Goal: Information Seeking & Learning: Learn about a topic

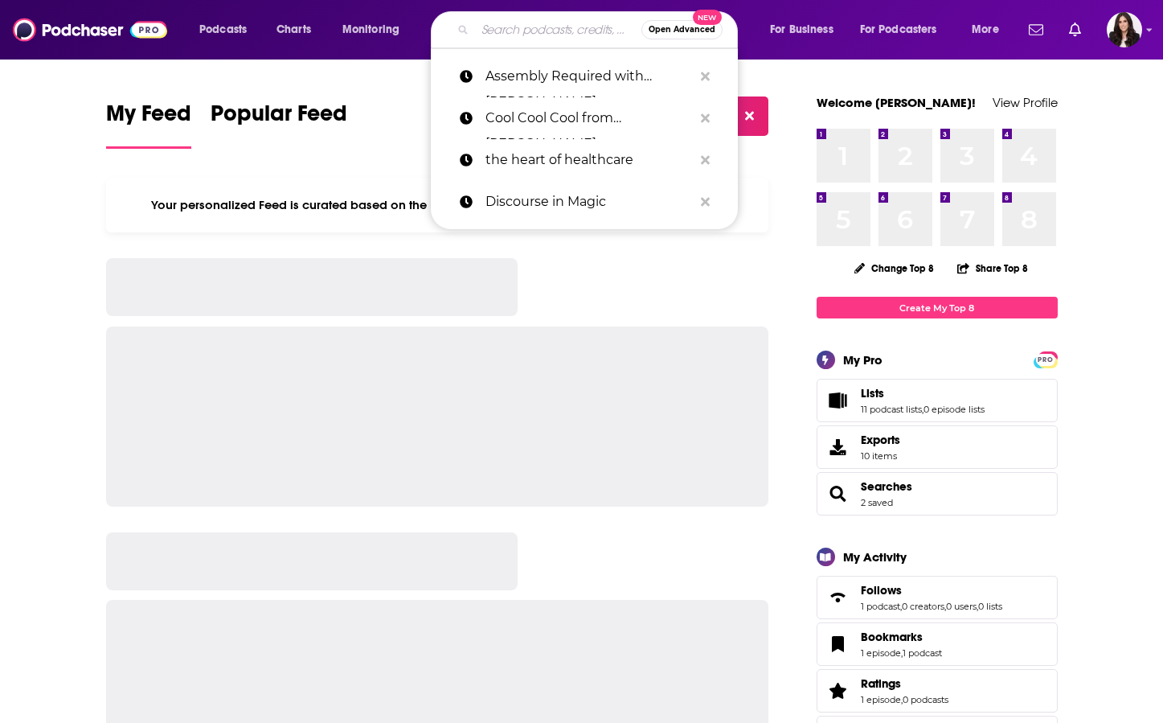
click at [555, 29] on input "Search podcasts, credits, & more..." at bounding box center [558, 30] width 166 height 26
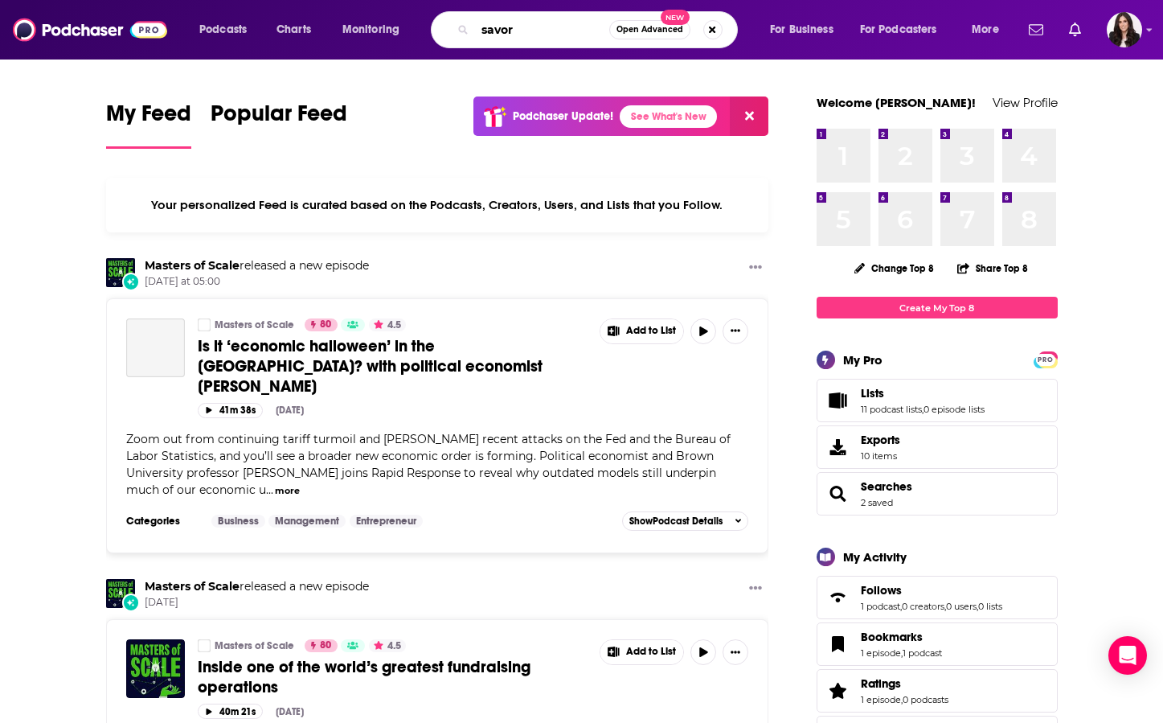
type input "savor"
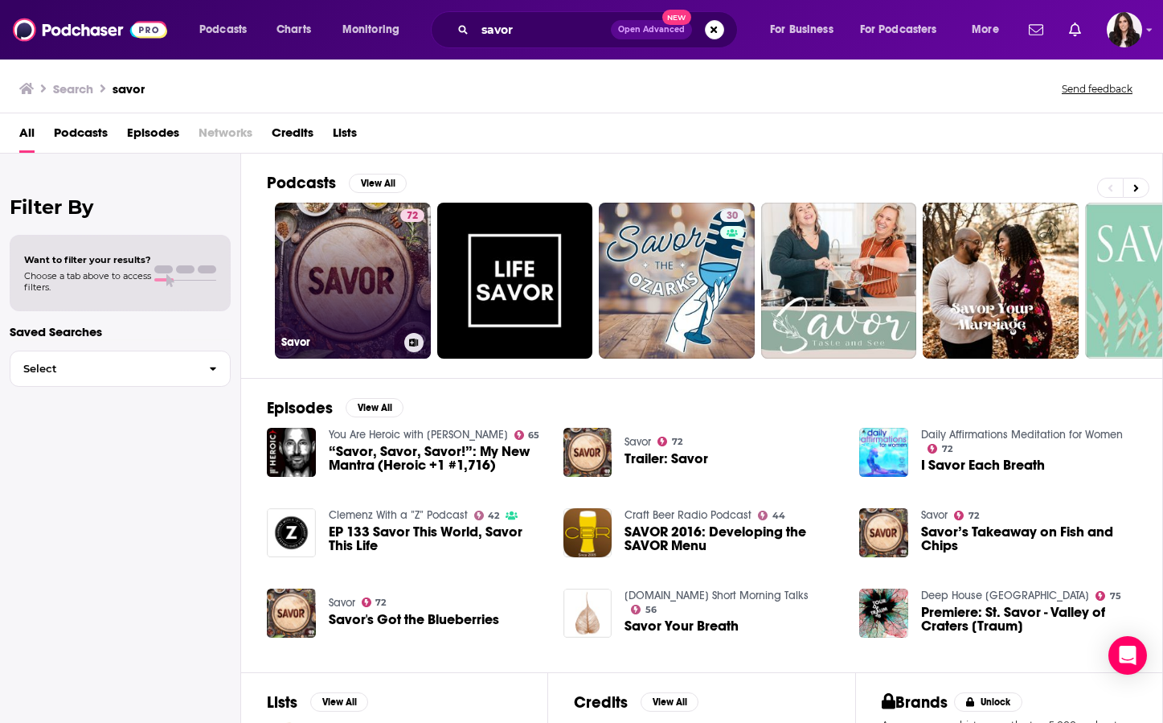
click at [380, 282] on link "72 Savor" at bounding box center [353, 281] width 156 height 156
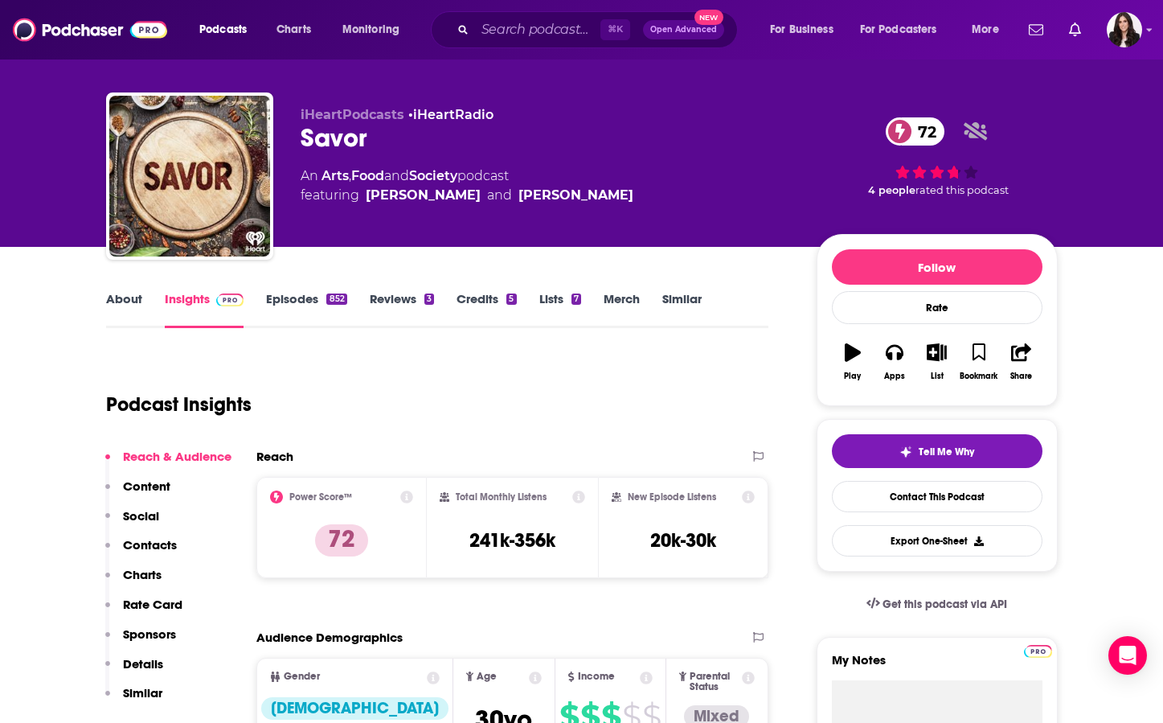
scroll to position [17, 0]
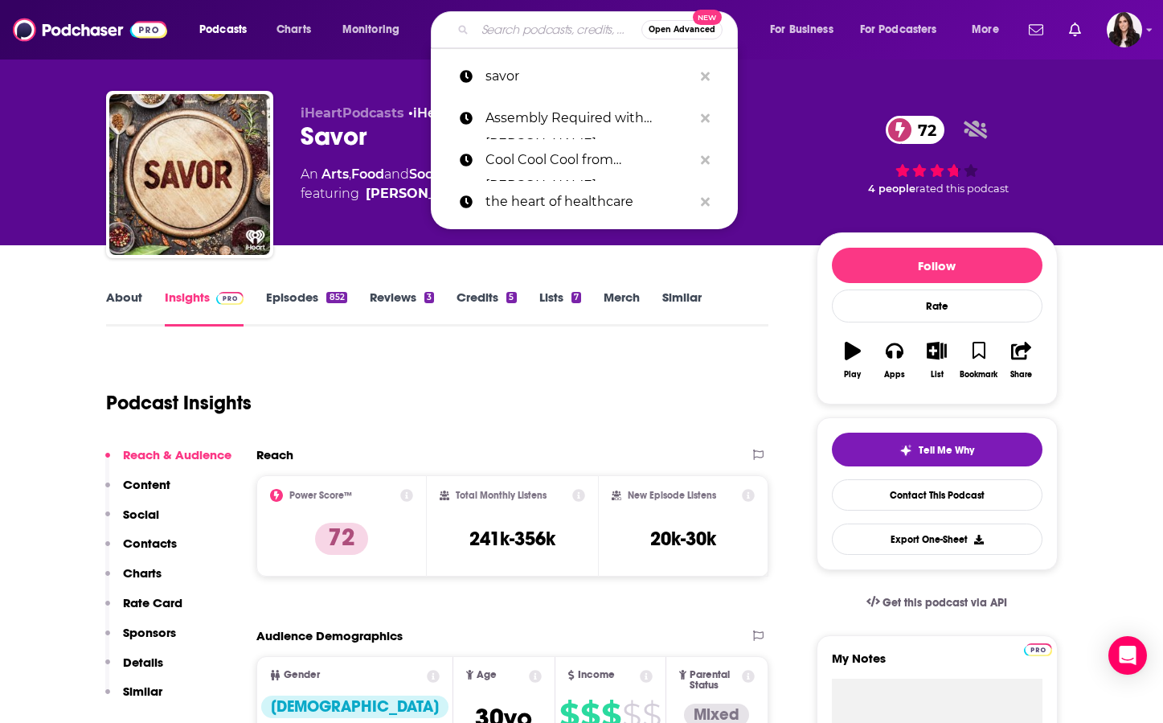
click at [535, 39] on input "Search podcasts, credits, & more..." at bounding box center [558, 30] width 166 height 26
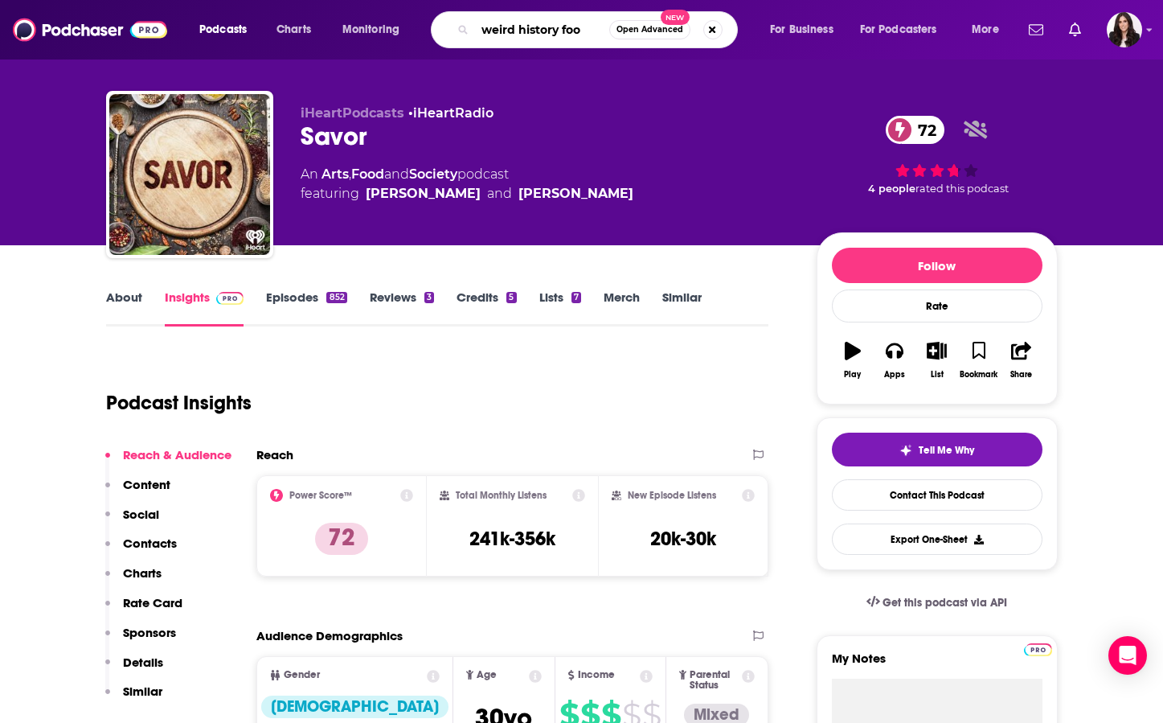
type input "weird history food"
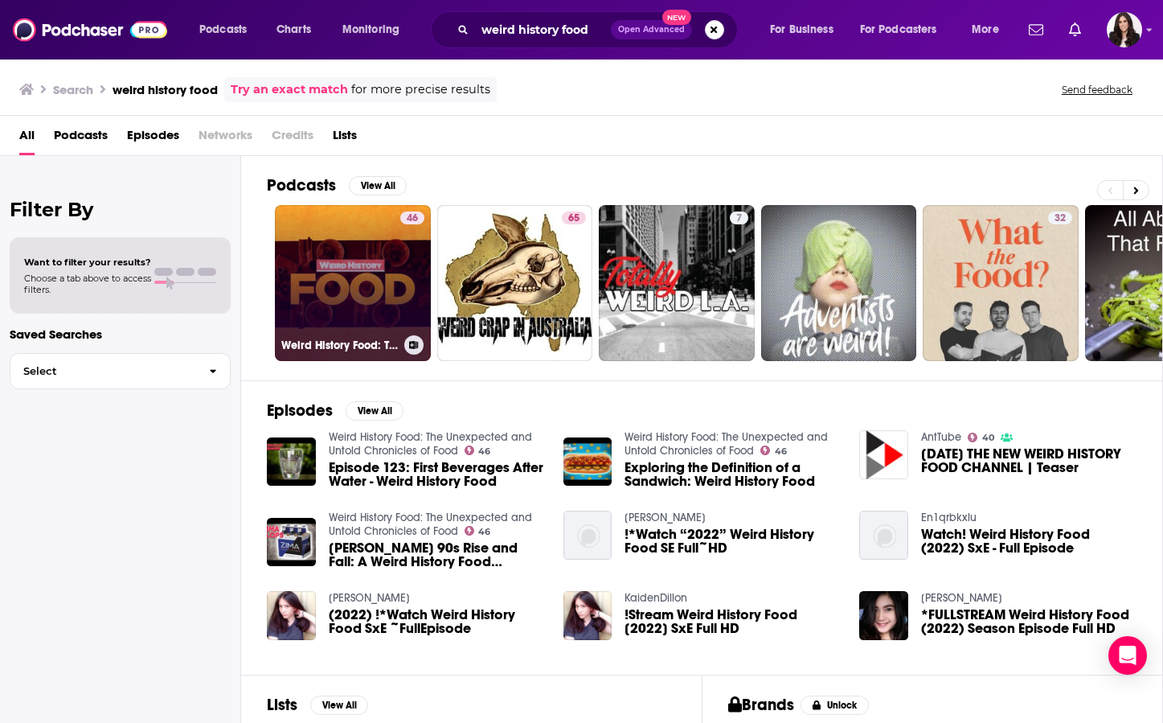
click at [351, 253] on link "46 Weird History Food: The Unexpected and Untold Chronicles of Food" at bounding box center [353, 283] width 156 height 156
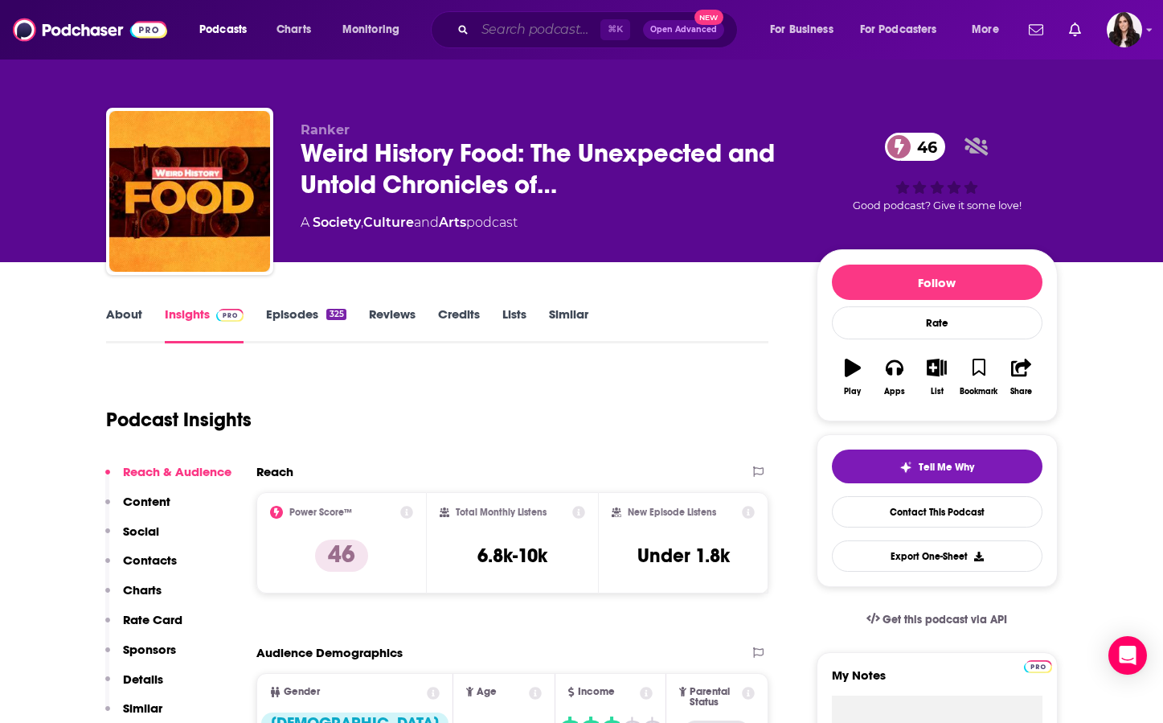
click at [540, 42] on input "Search podcasts, credits, & more..." at bounding box center [537, 30] width 125 height 26
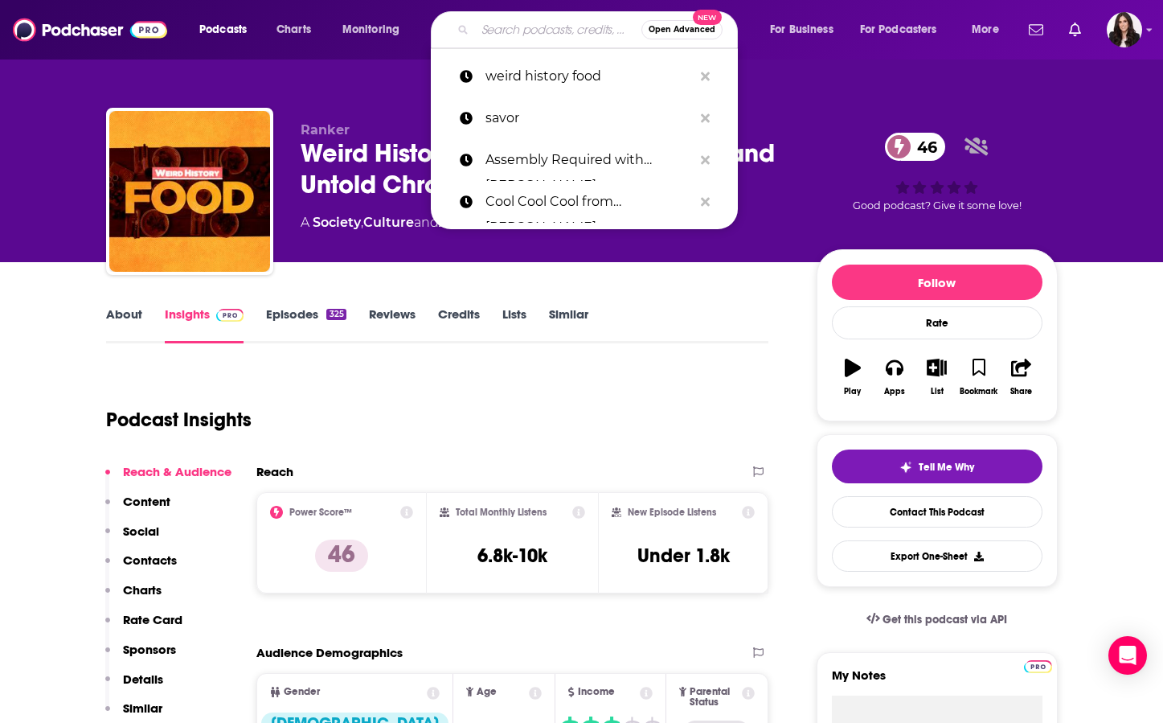
paste input "Fantastic History of Food"
type input "Fantastic History of Food"
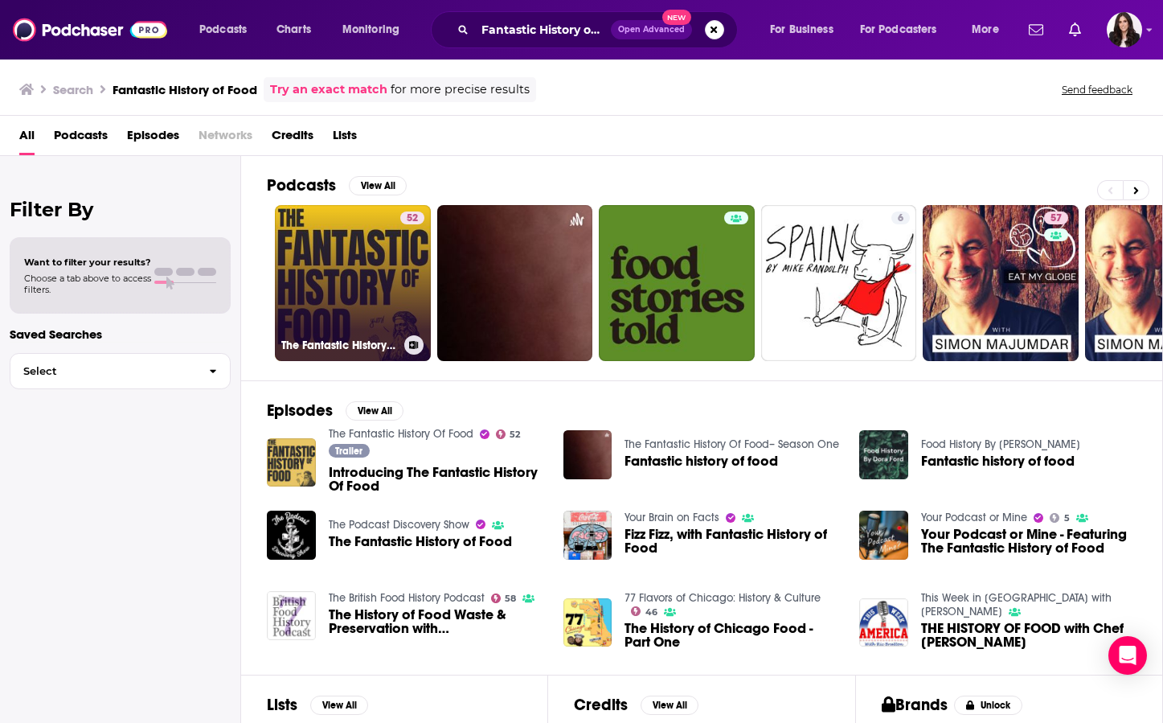
click at [344, 247] on link "52 The Fantastic History Of Food" at bounding box center [353, 283] width 156 height 156
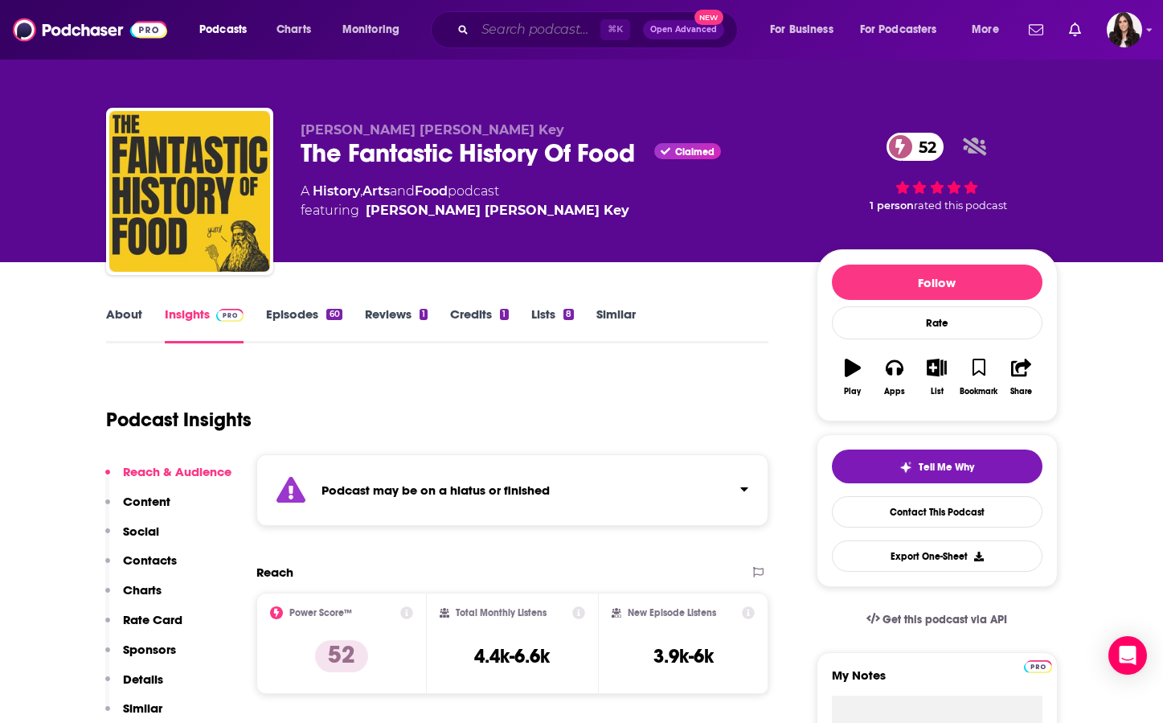
click at [498, 33] on input "Search podcasts, credits, & more..." at bounding box center [537, 30] width 125 height 26
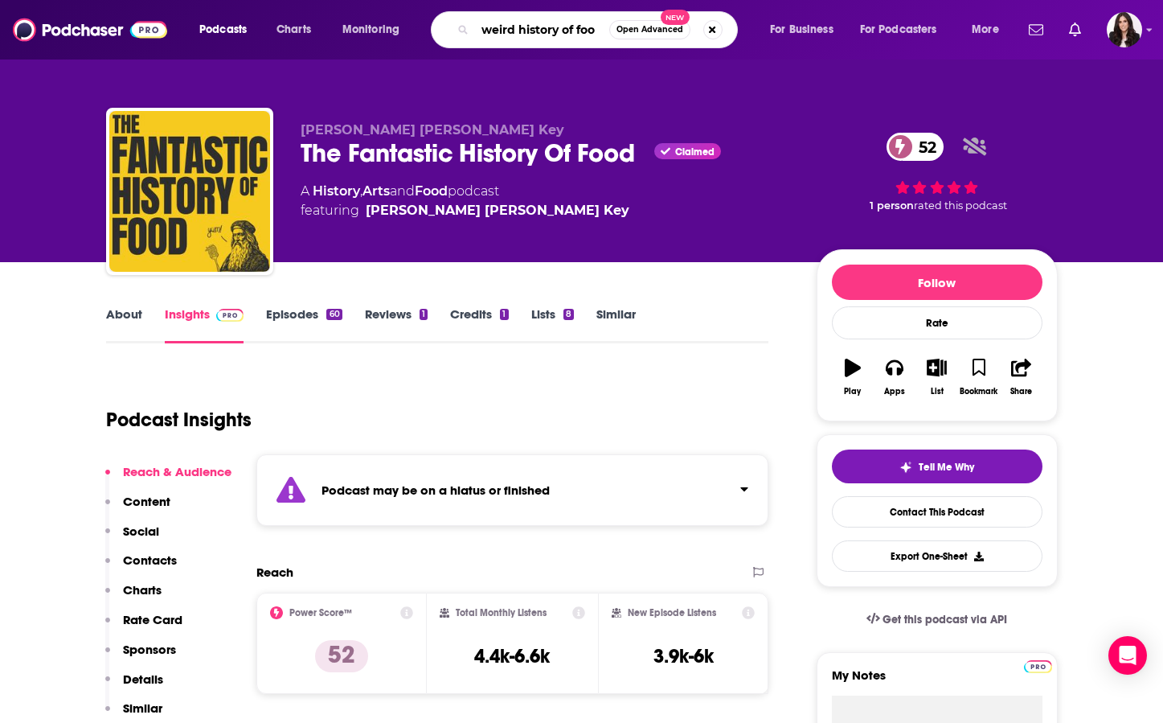
type input "weird history of food"
